Goal: Task Accomplishment & Management: Manage account settings

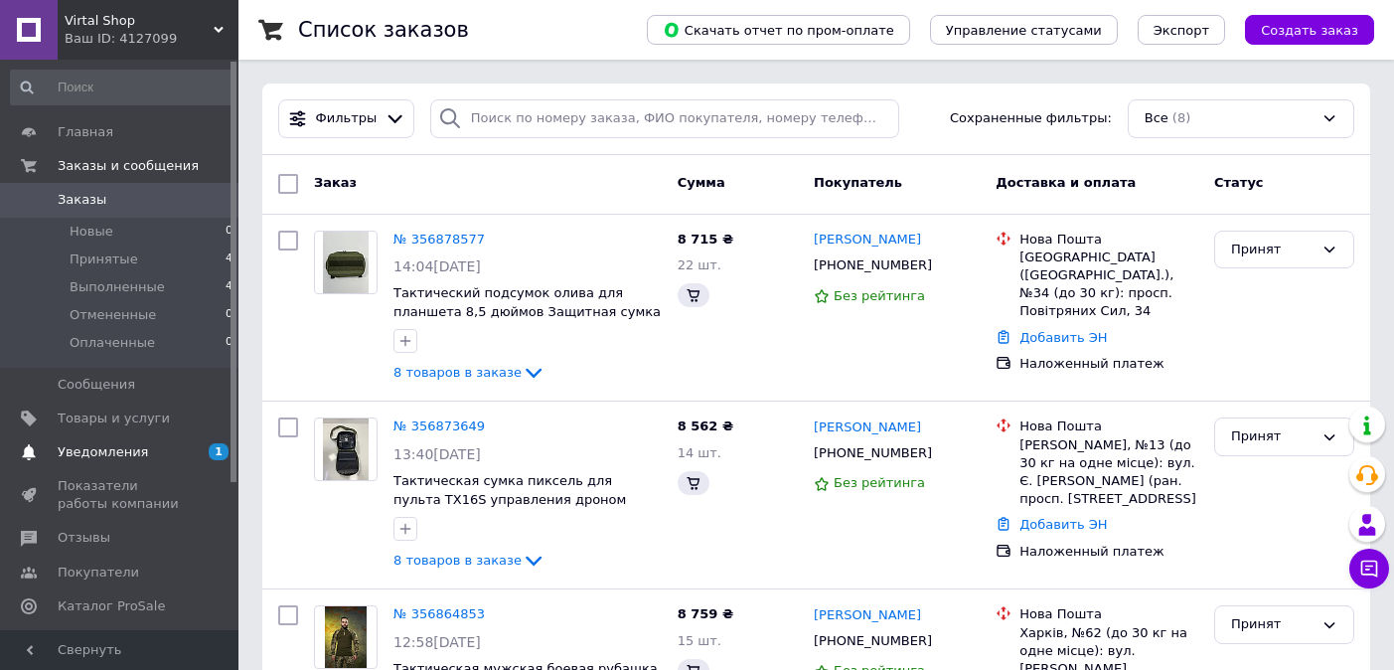
click at [138, 445] on span "Уведомления" at bounding box center [103, 452] width 90 height 18
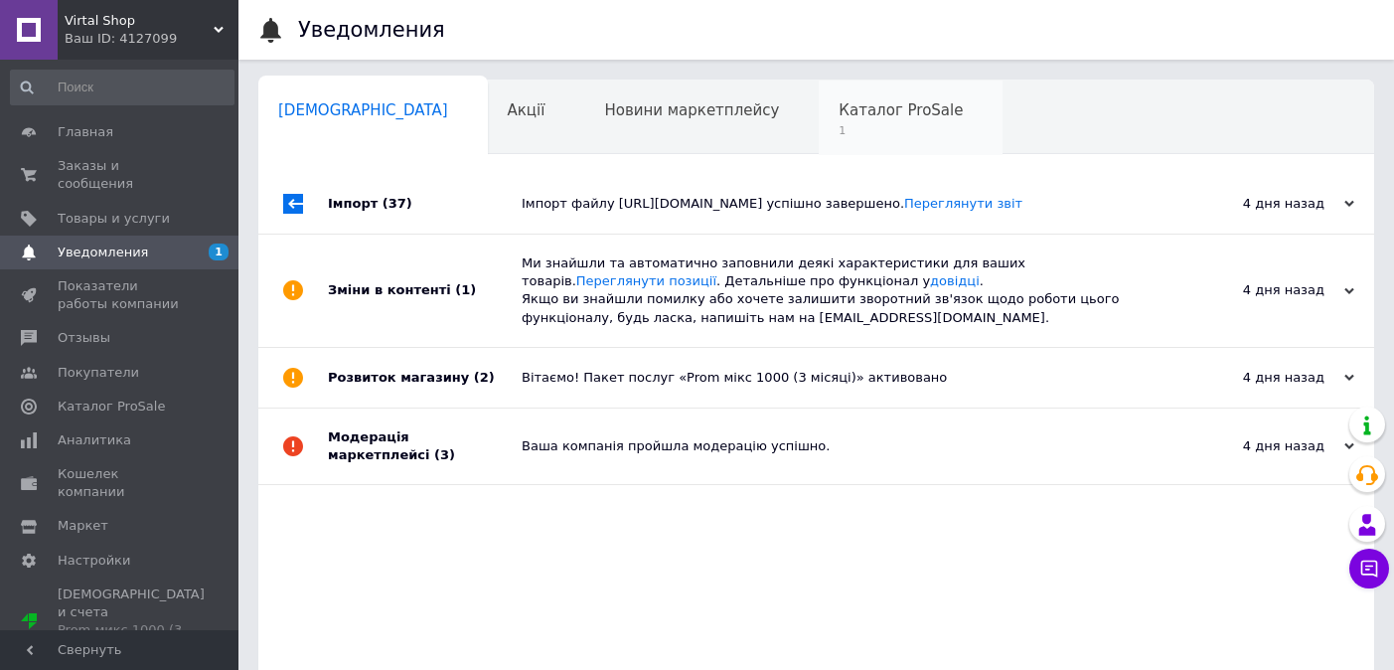
click at [838, 129] on span "1" at bounding box center [900, 130] width 124 height 15
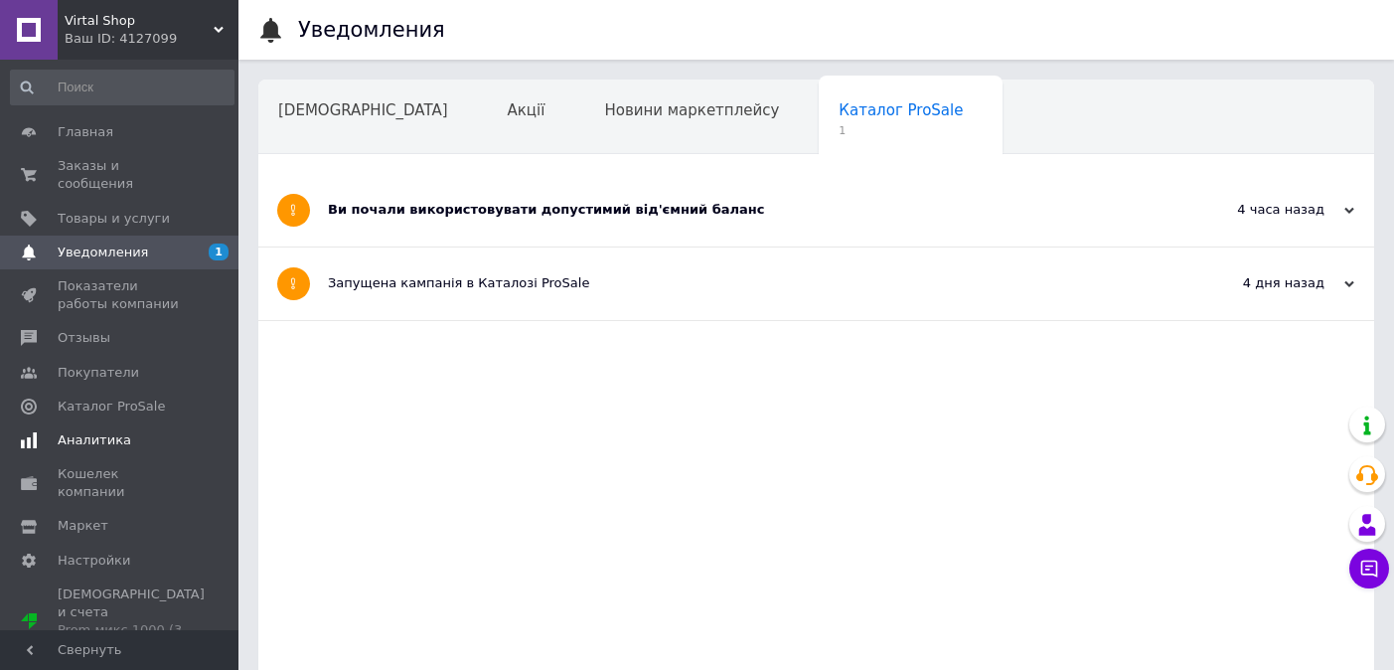
click at [84, 434] on span "Аналитика" at bounding box center [95, 440] width 74 height 18
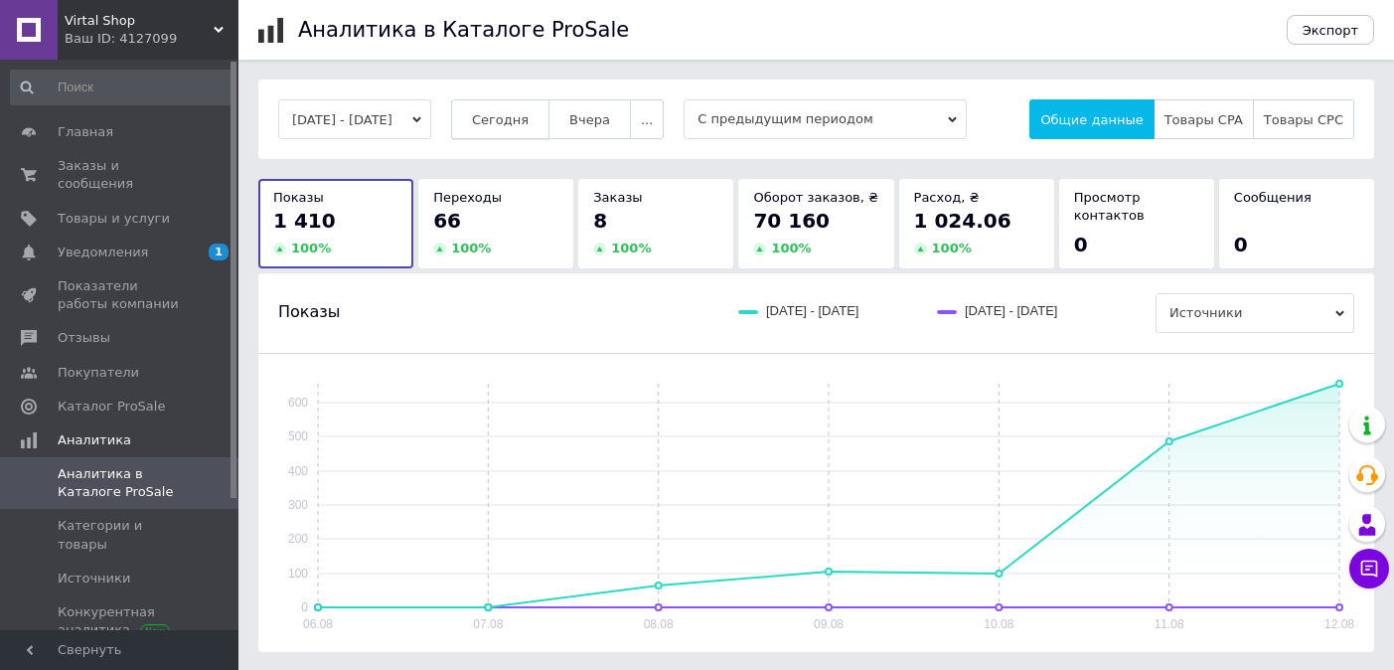
click at [549, 129] on button "Сегодня" at bounding box center [500, 119] width 98 height 40
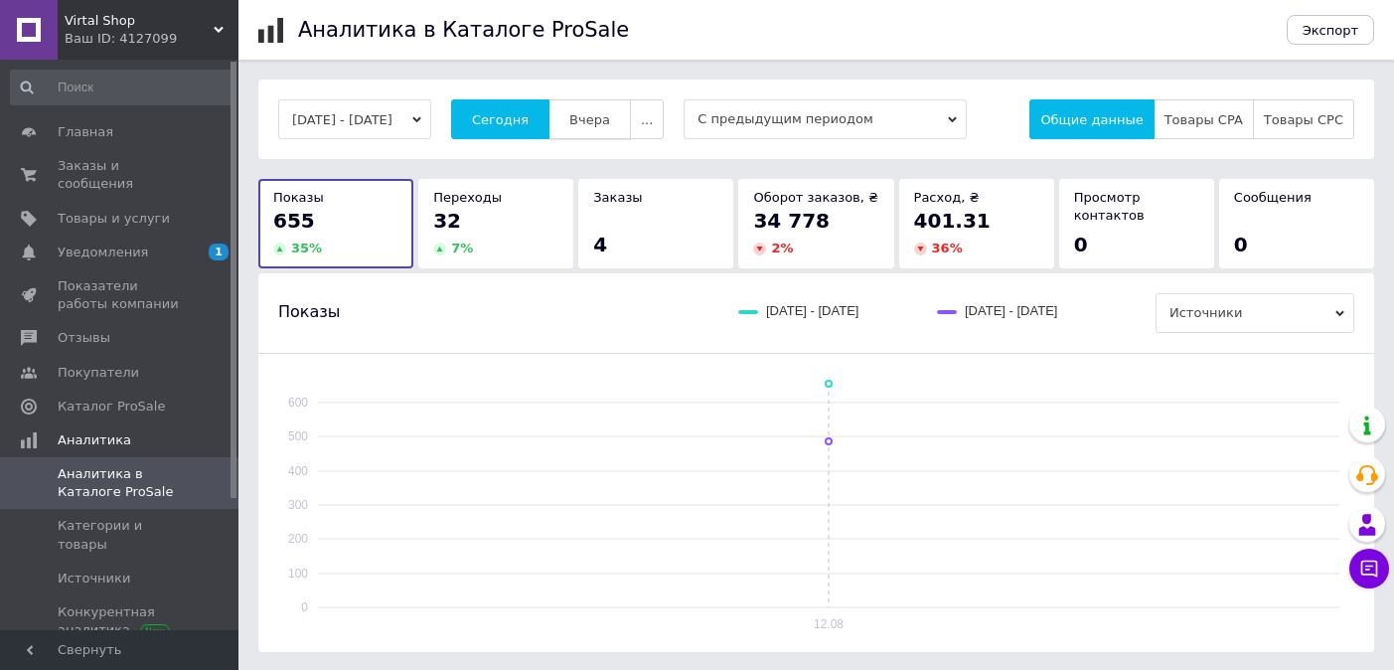
click at [610, 125] on span "Вчера" at bounding box center [589, 119] width 41 height 15
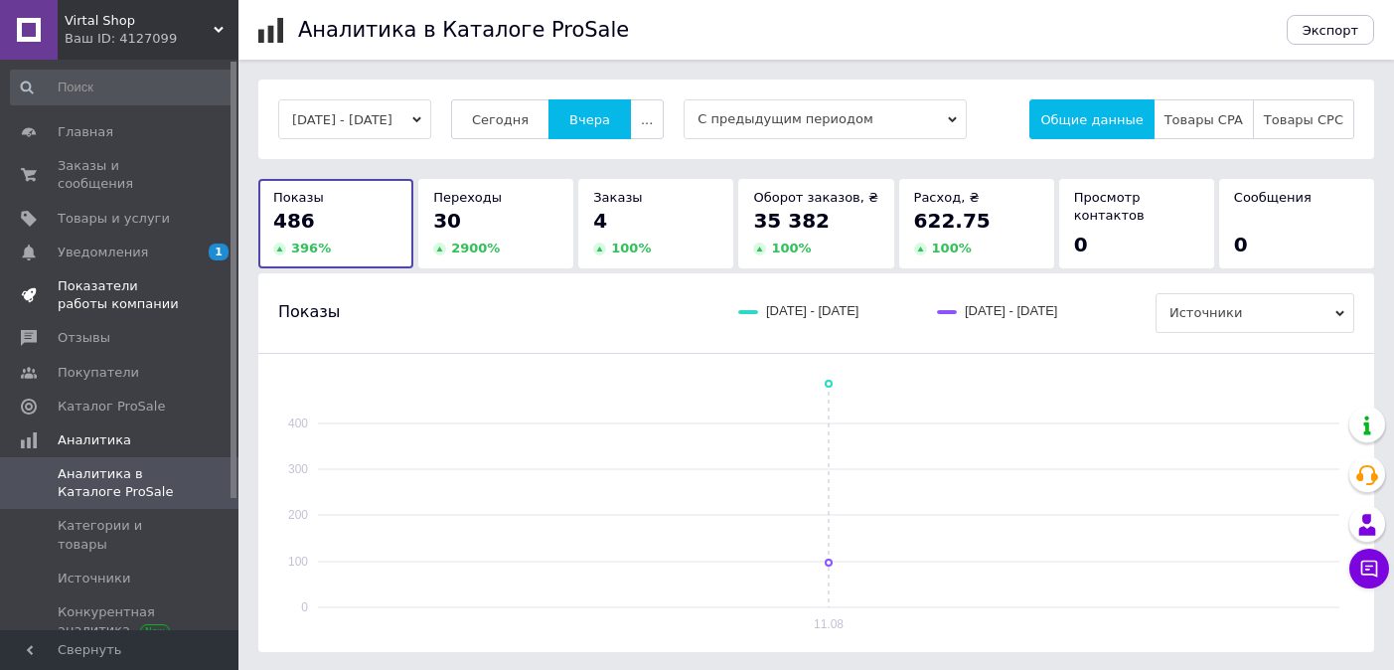
click at [125, 298] on span "Показатели работы компании" at bounding box center [121, 295] width 126 height 36
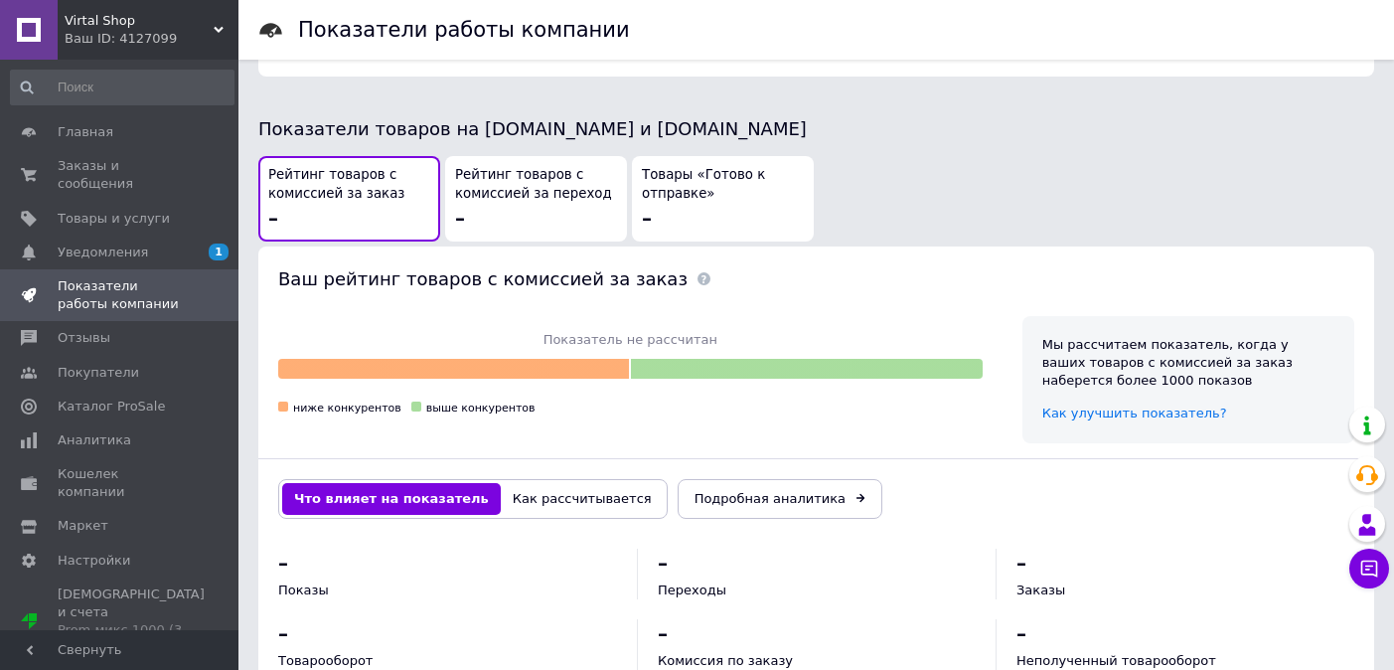
scroll to position [1121, 0]
